Goal: Information Seeking & Learning: Learn about a topic

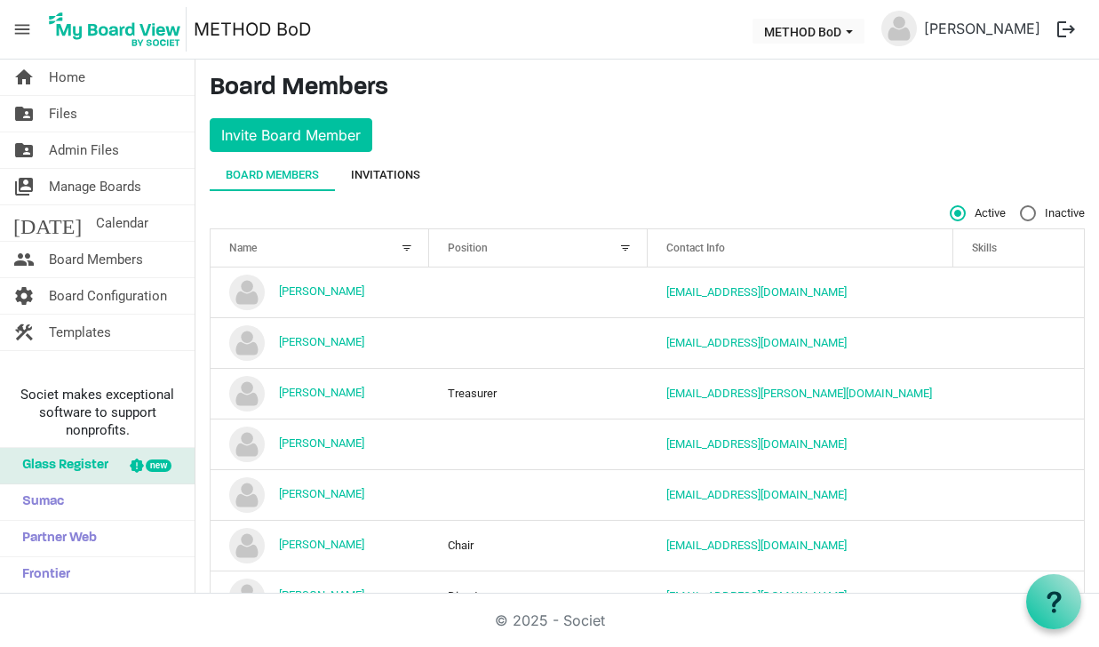
click at [399, 179] on div "Invitations" at bounding box center [385, 175] width 69 height 18
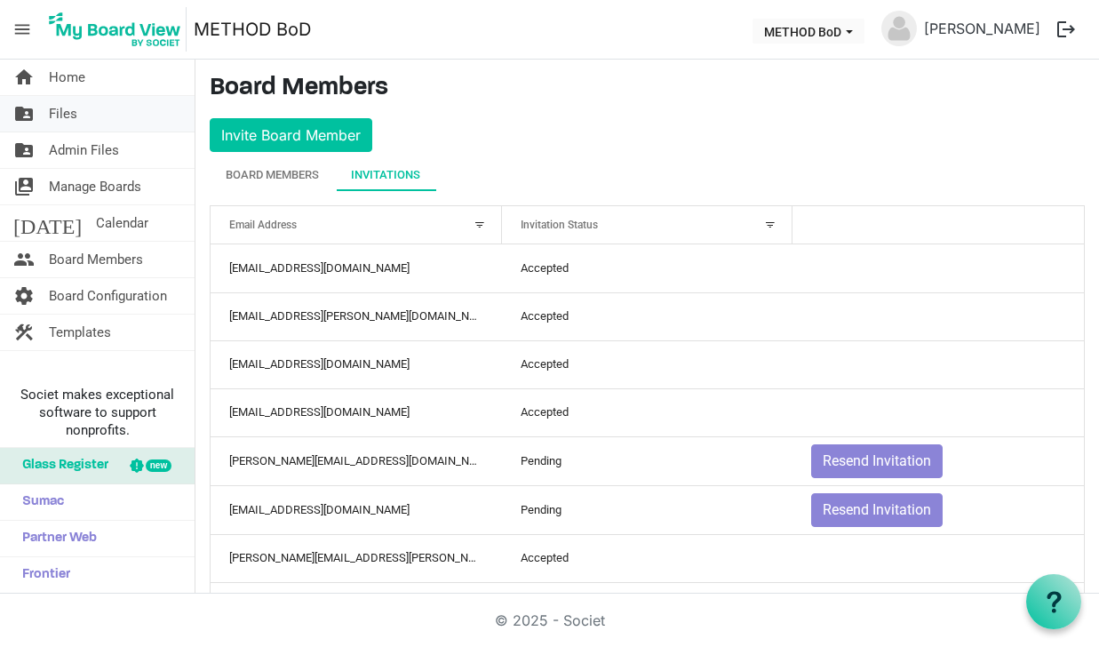
click at [97, 110] on link "folder_shared Files" at bounding box center [97, 114] width 195 height 36
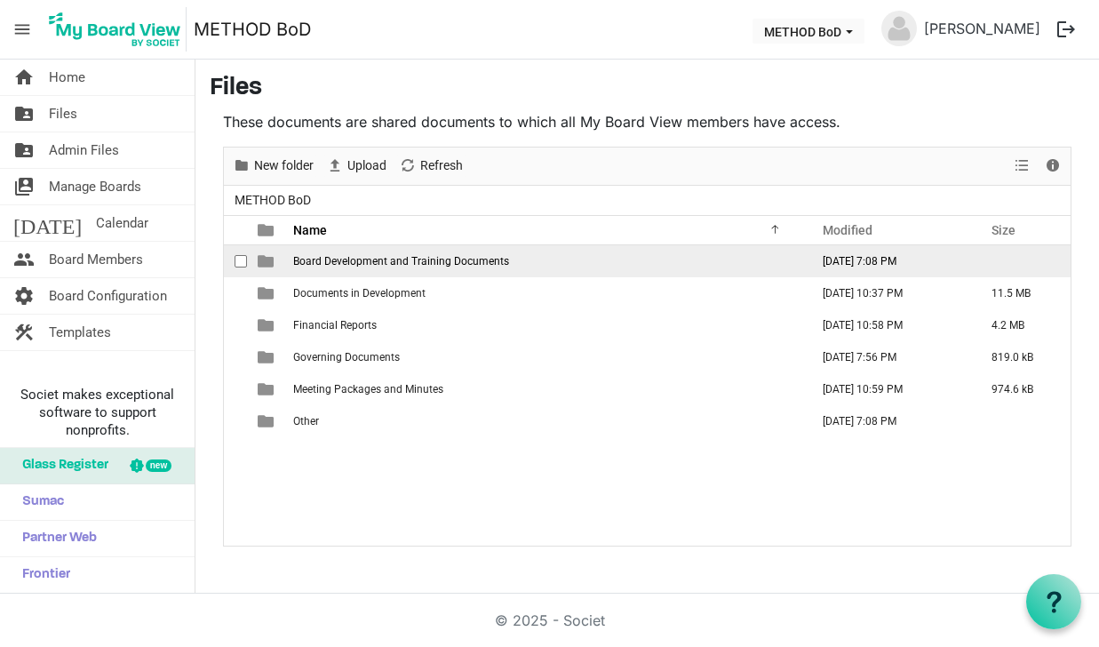
click at [367, 262] on span "Board Development and Training Documents" at bounding box center [401, 261] width 216 height 12
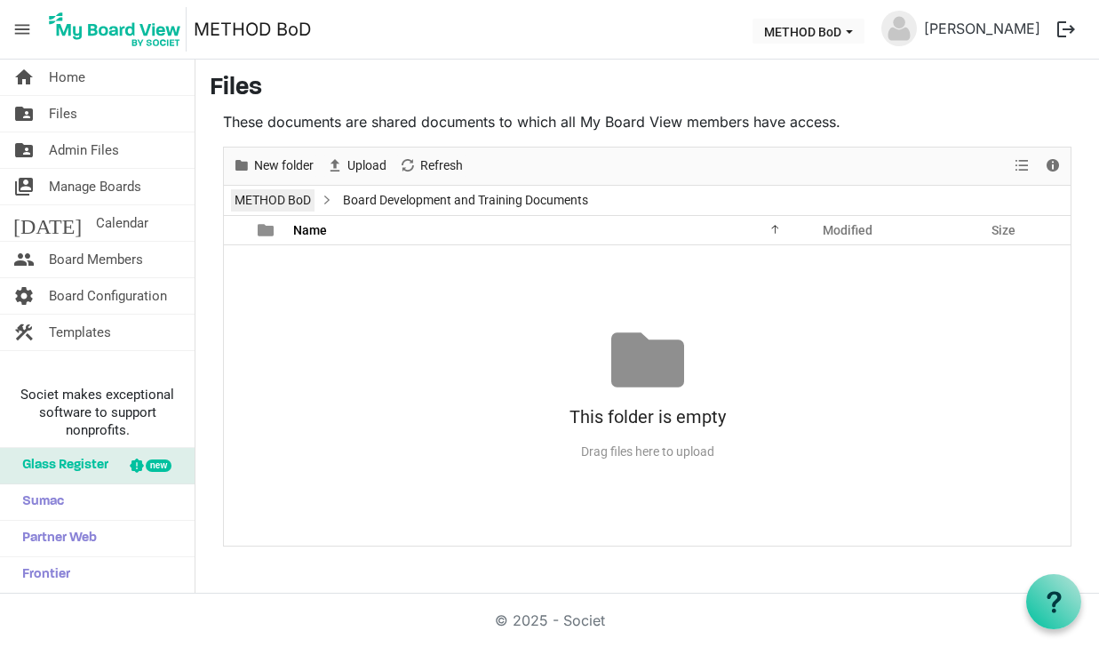
click at [306, 200] on link "METHOD BoD" at bounding box center [273, 200] width 84 height 22
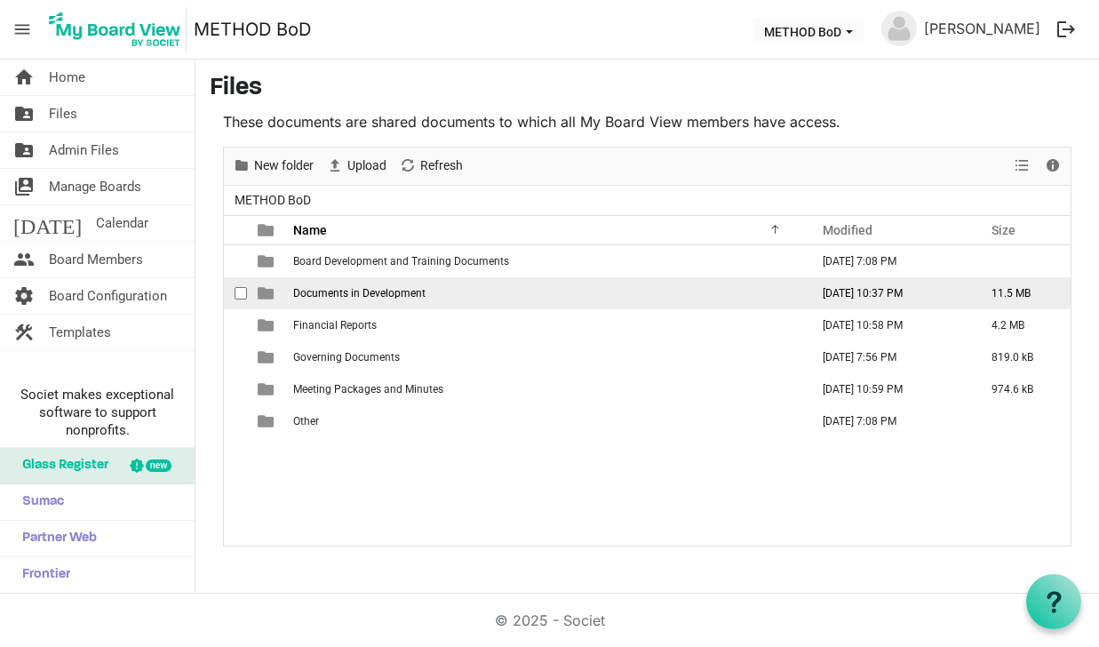
click at [386, 289] on span "Documents in Development" at bounding box center [359, 293] width 132 height 12
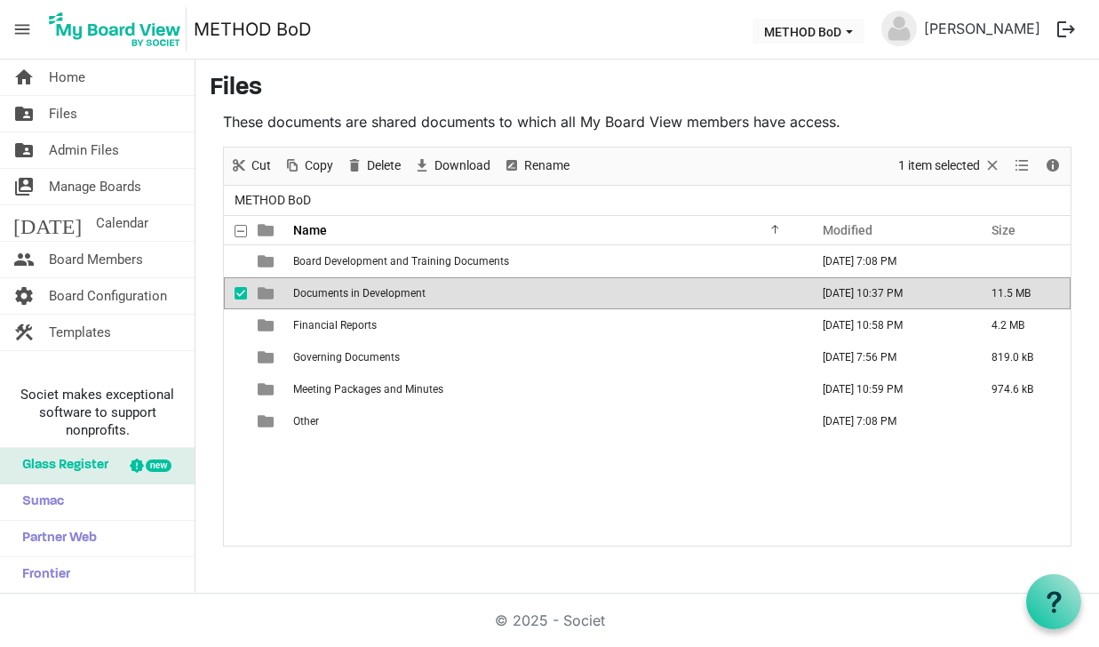
click at [386, 289] on span "Documents in Development" at bounding box center [359, 293] width 132 height 12
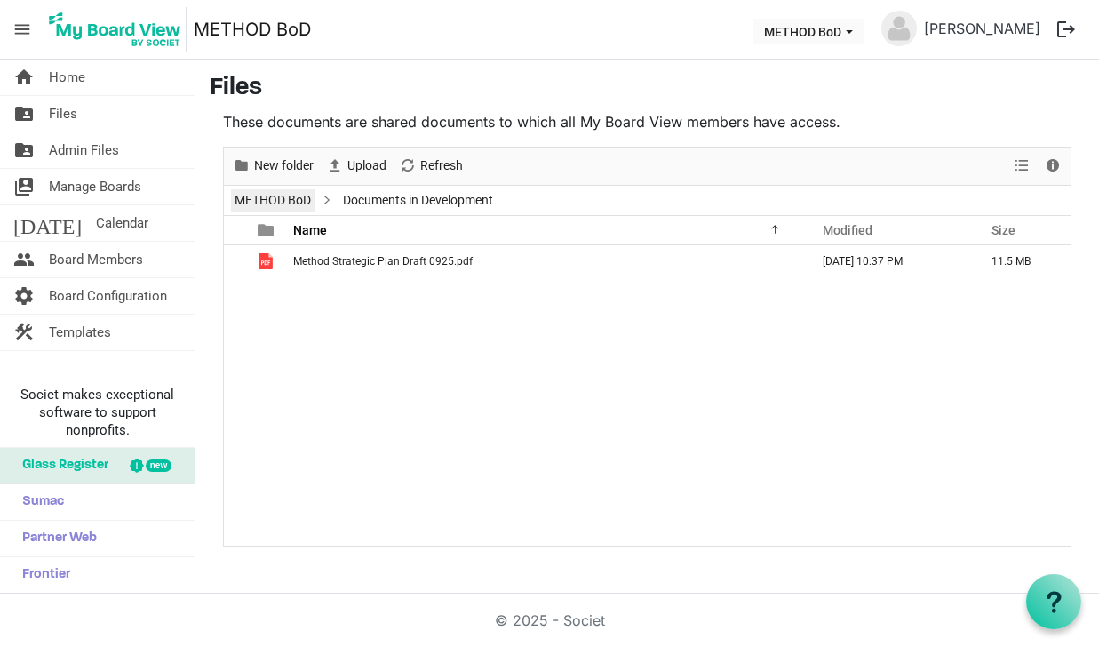
click at [288, 203] on link "METHOD BoD" at bounding box center [273, 200] width 84 height 22
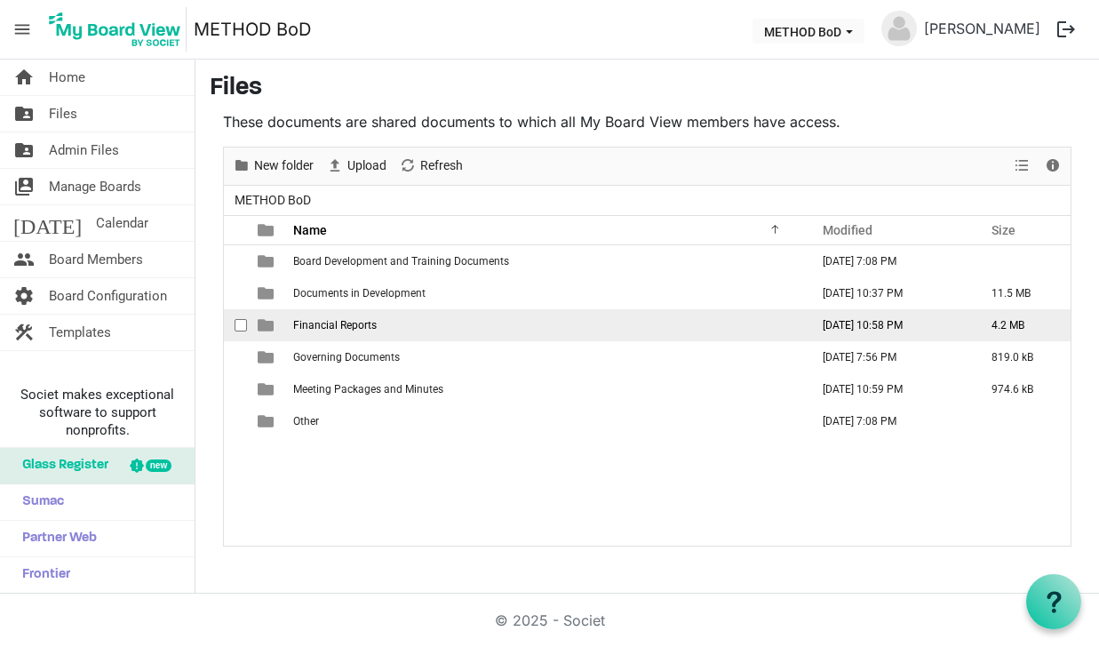
click at [343, 325] on span "Financial Reports" at bounding box center [335, 325] width 84 height 12
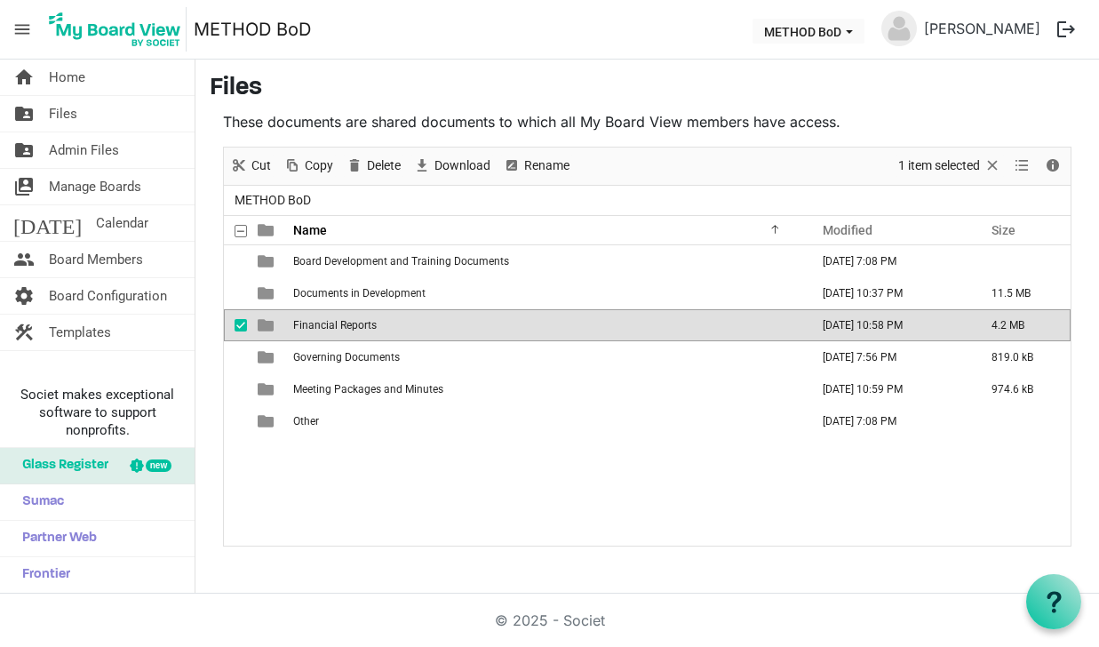
click at [343, 325] on span "Financial Reports" at bounding box center [335, 325] width 84 height 12
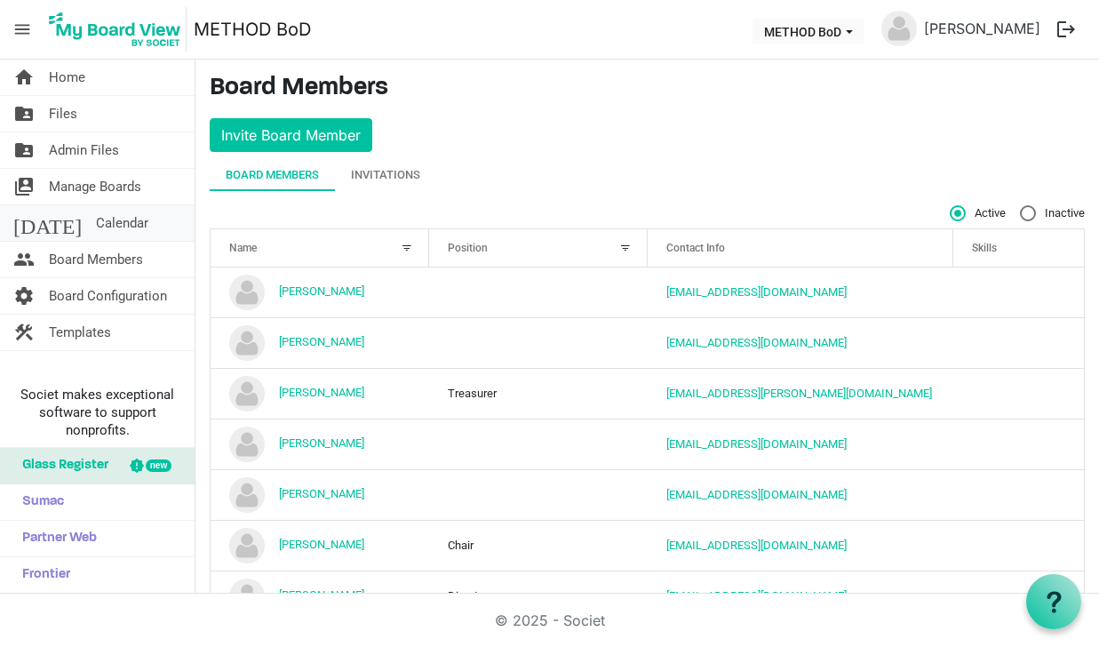
click at [96, 232] on span "Calendar" at bounding box center [122, 223] width 52 height 36
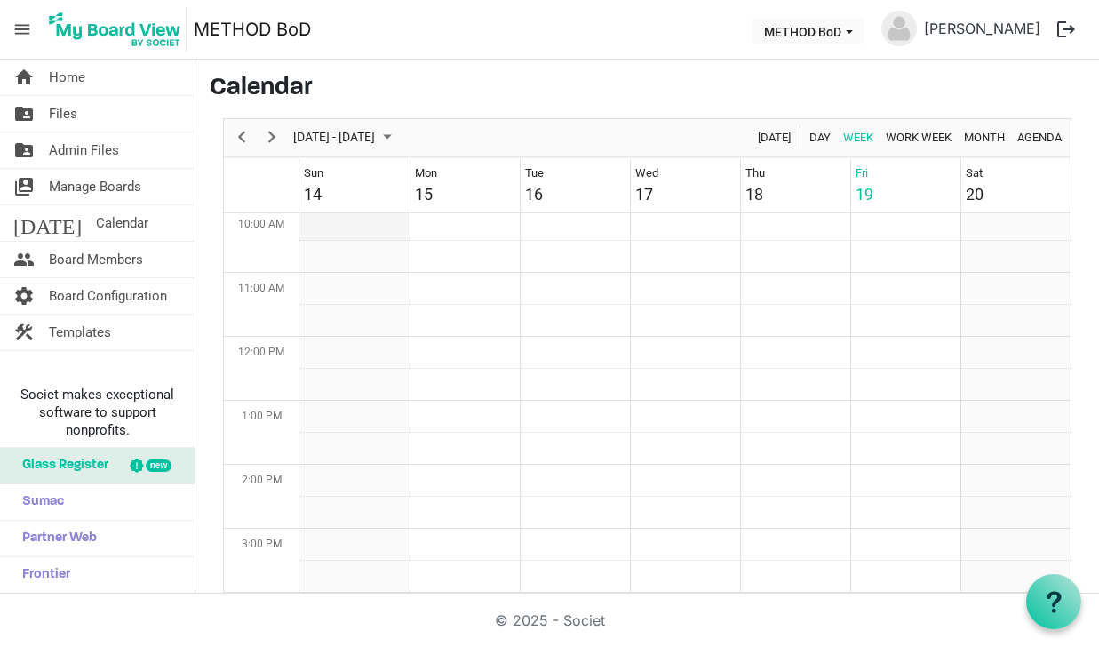
scroll to position [673, 0]
click at [983, 139] on span "Month" at bounding box center [984, 137] width 44 height 22
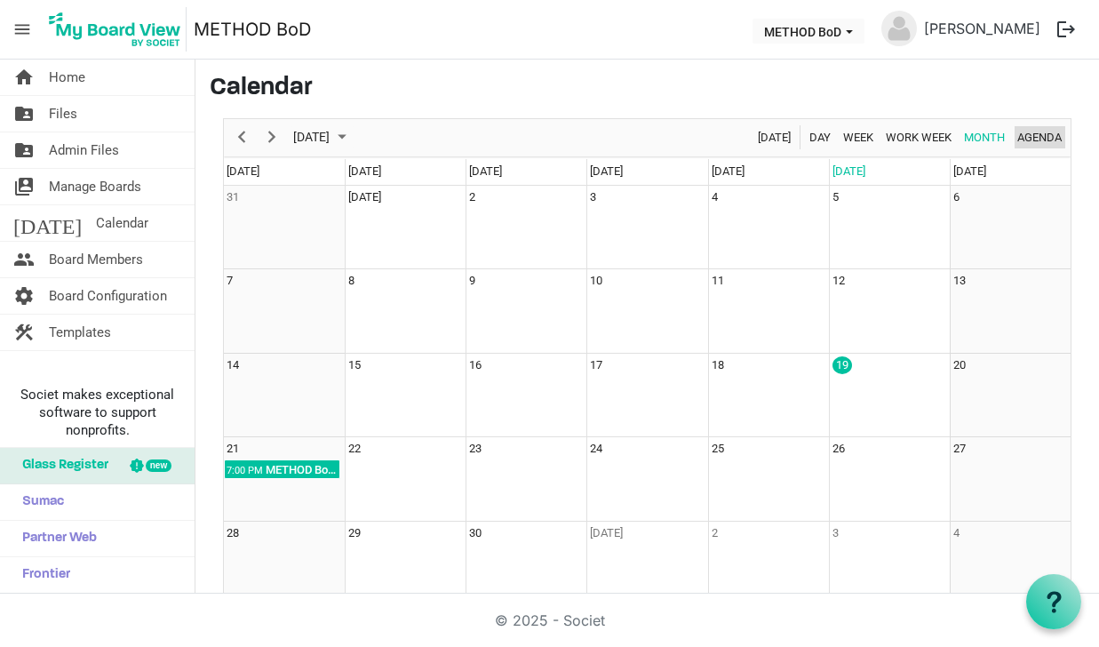
click at [1027, 138] on span "Agenda" at bounding box center [1039, 137] width 48 height 22
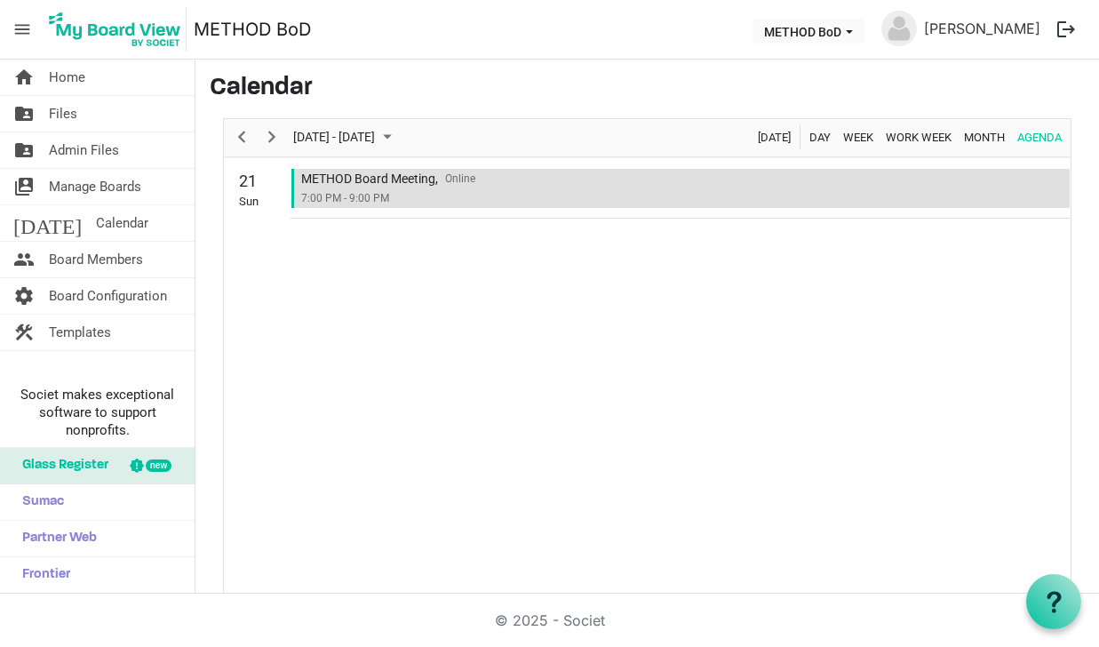
click at [373, 178] on div "METHOD Board Meeting," at bounding box center [369, 179] width 137 height 20
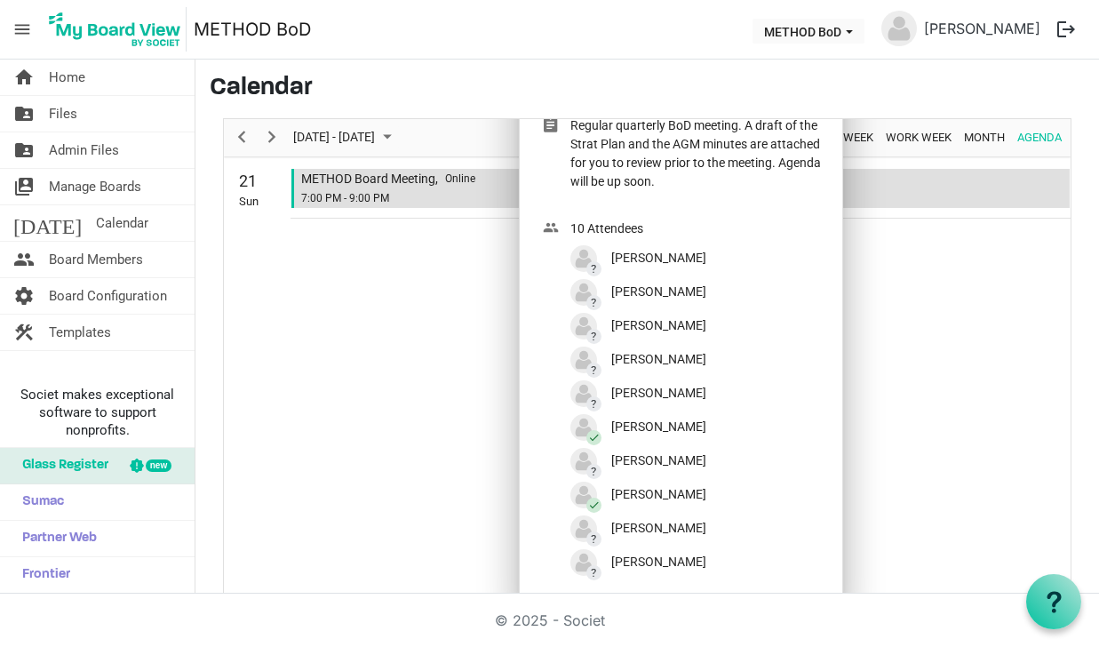
scroll to position [0, 0]
click at [974, 217] on td "METHOD Board Meeting, Online 7:00 PM - 9:00 PM" at bounding box center [681, 189] width 780 height 60
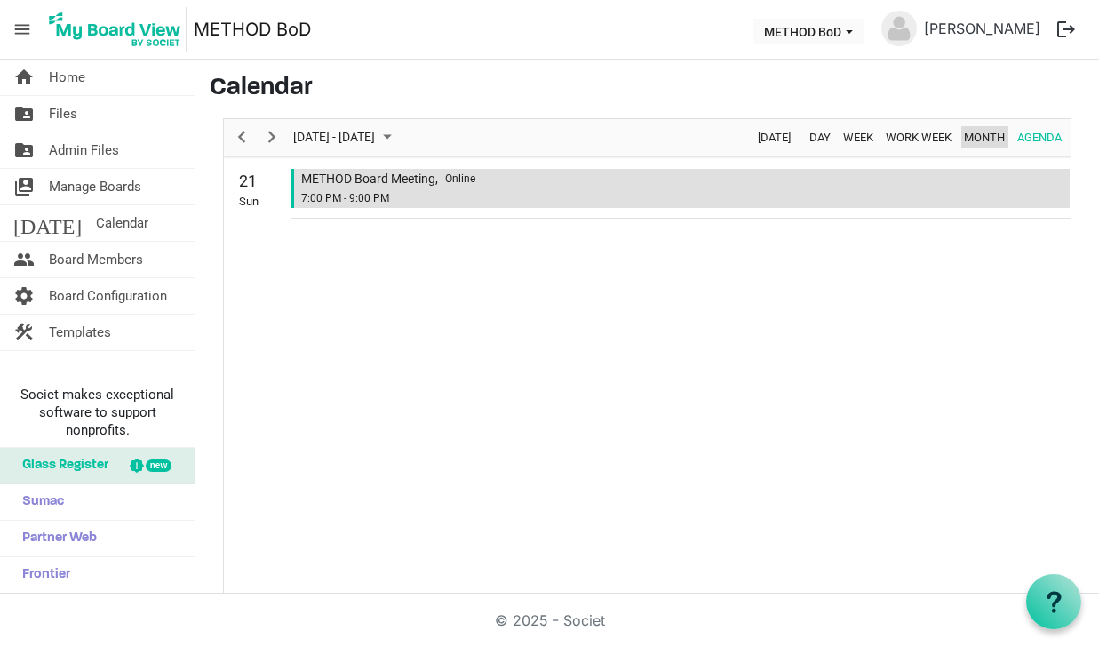
click at [981, 131] on span "Month" at bounding box center [984, 137] width 44 height 22
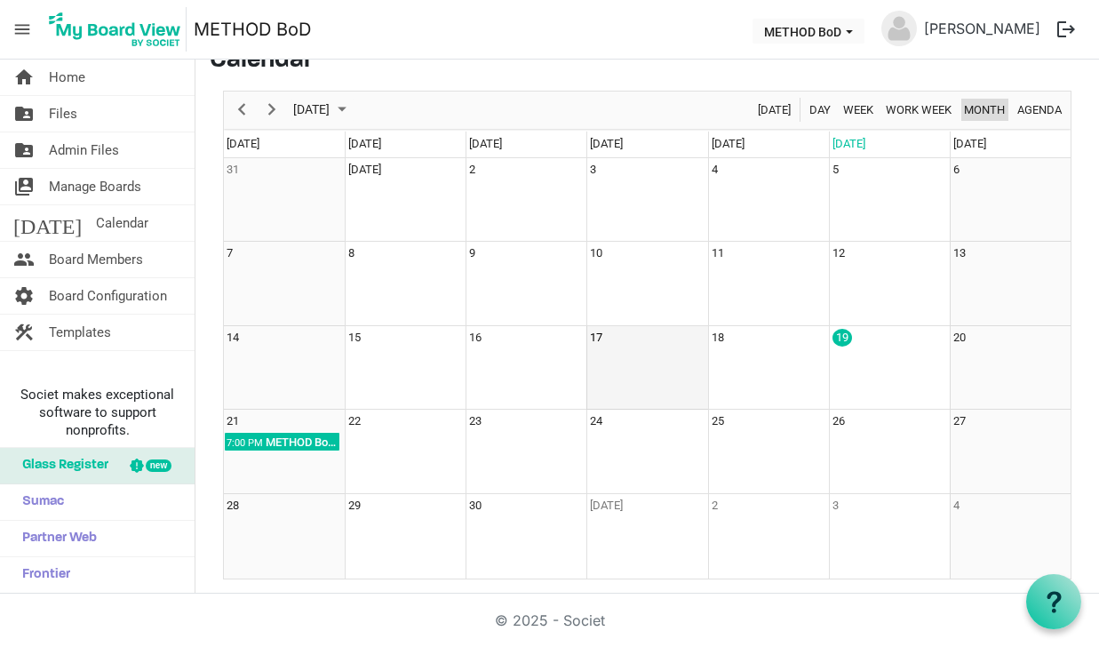
scroll to position [27, 0]
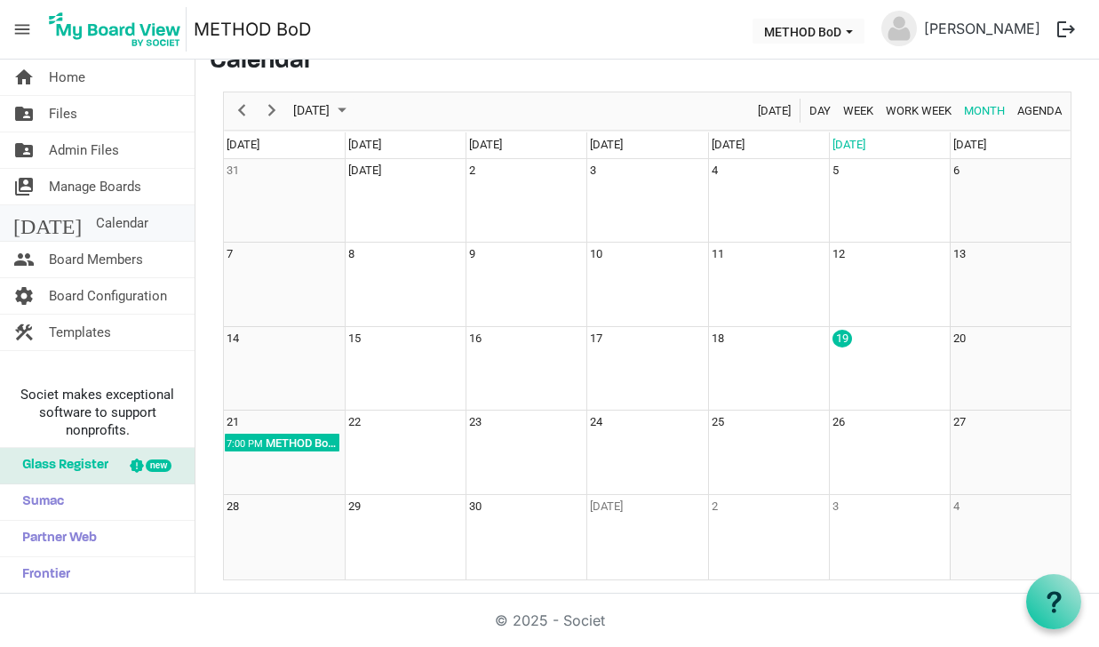
click at [96, 225] on span "Calendar" at bounding box center [122, 223] width 52 height 36
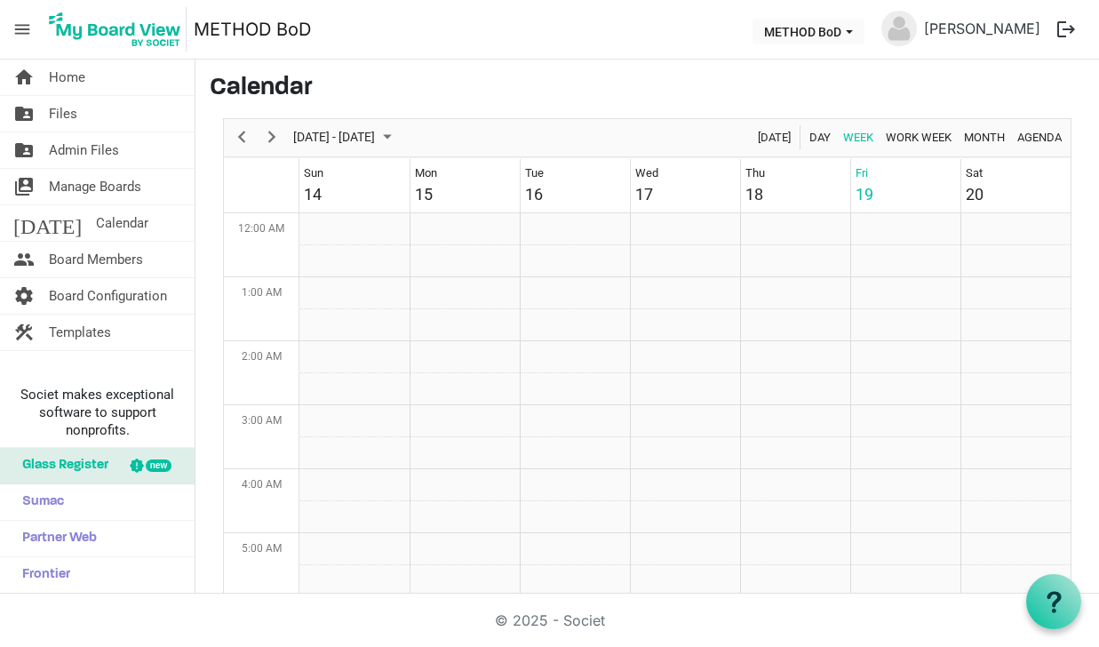
scroll to position [576, 0]
click at [137, 82] on link "home Home" at bounding box center [97, 78] width 195 height 36
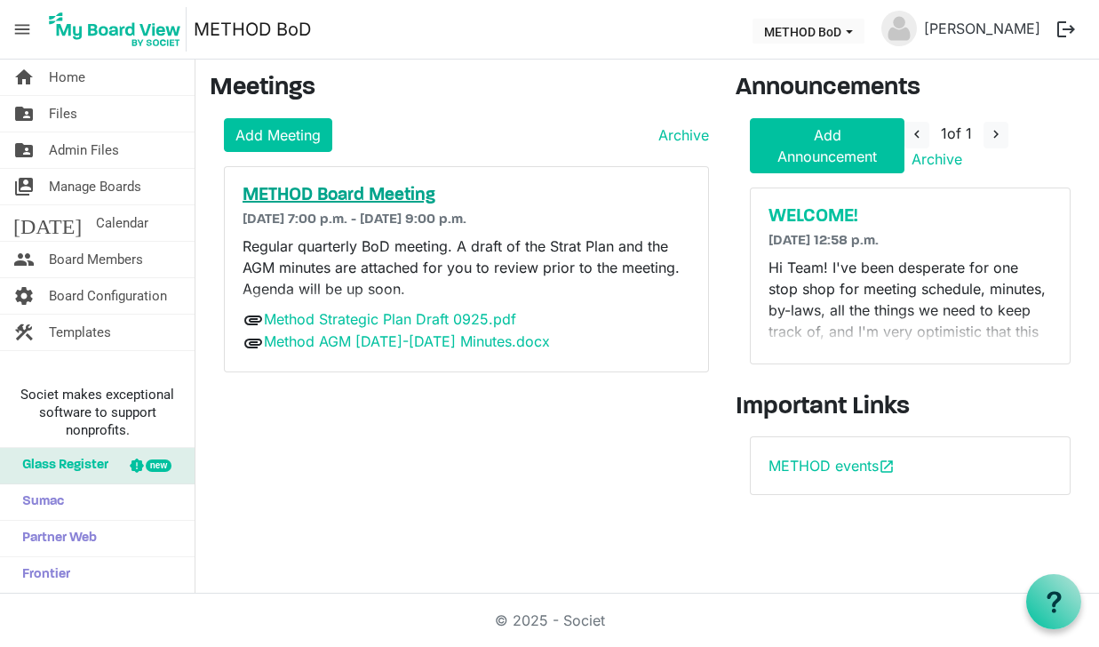
click at [377, 187] on h5 "METHOD Board Meeting" at bounding box center [467, 195] width 448 height 21
